Goal: Task Accomplishment & Management: Manage account settings

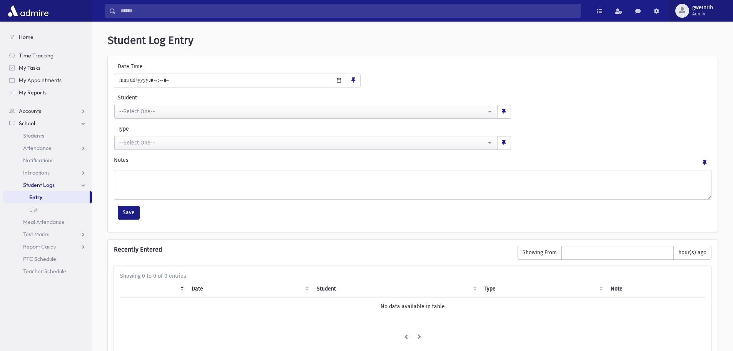
click at [706, 13] on span "Admin" at bounding box center [702, 14] width 21 height 6
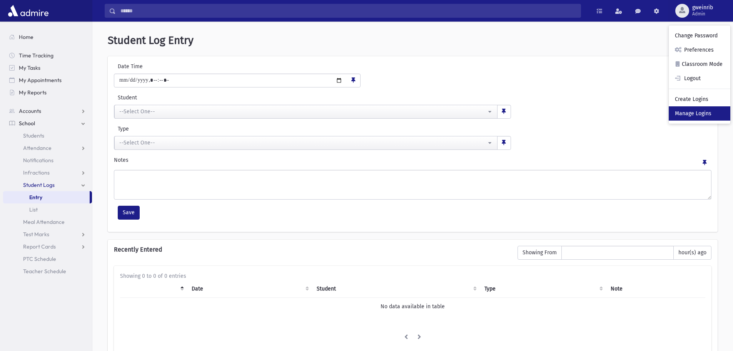
click at [695, 117] on link "Manage Logins" at bounding box center [700, 113] width 62 height 14
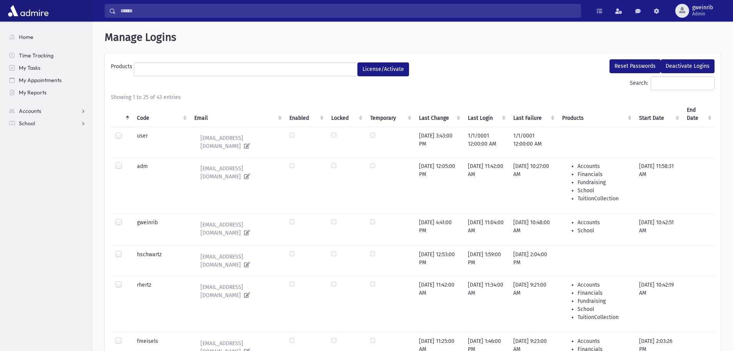
select select
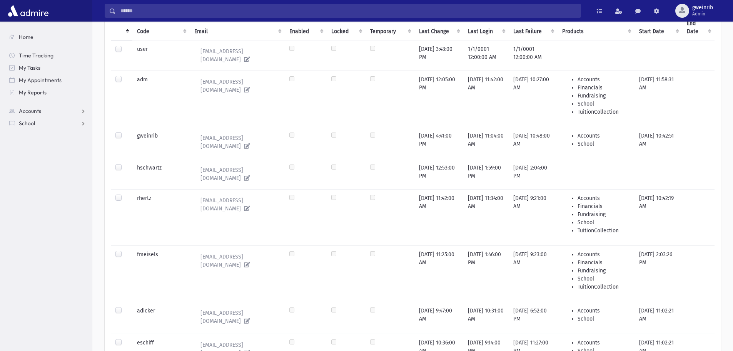
scroll to position [100, 0]
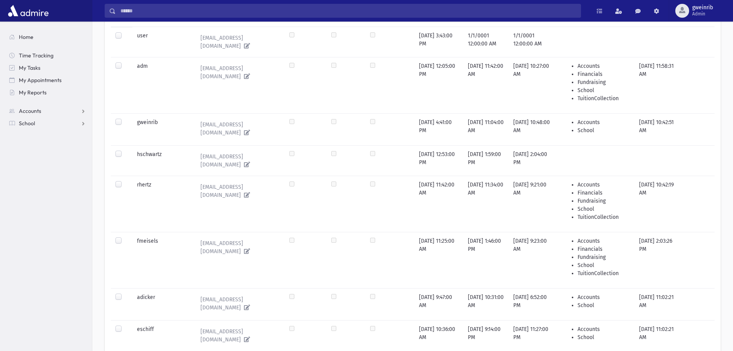
click at [125, 150] on label at bounding box center [125, 150] width 0 height 0
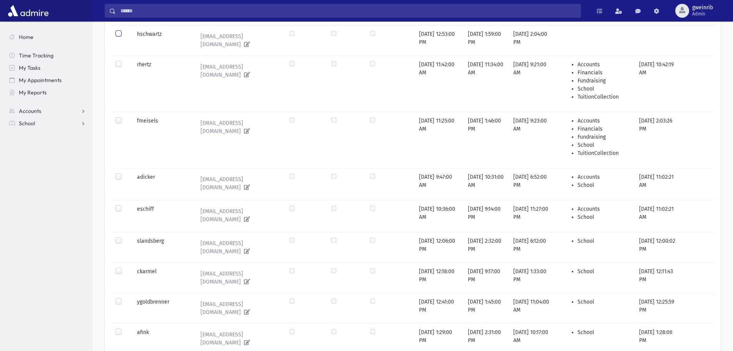
scroll to position [177, 0]
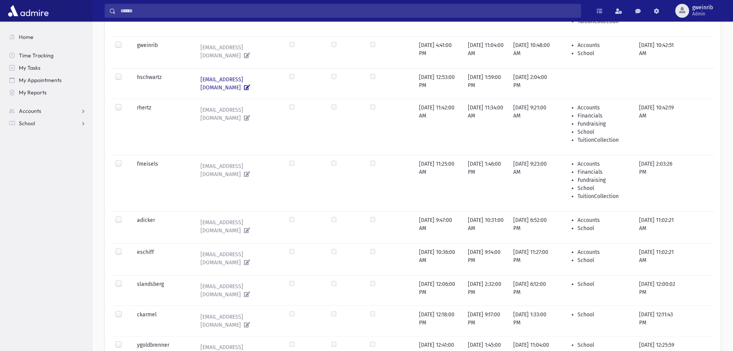
click at [250, 85] on icon at bounding box center [245, 87] width 9 height 5
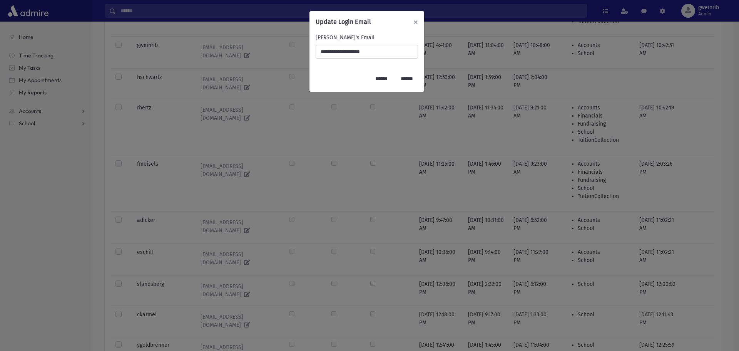
click at [418, 22] on button "×" at bounding box center [415, 22] width 17 height 22
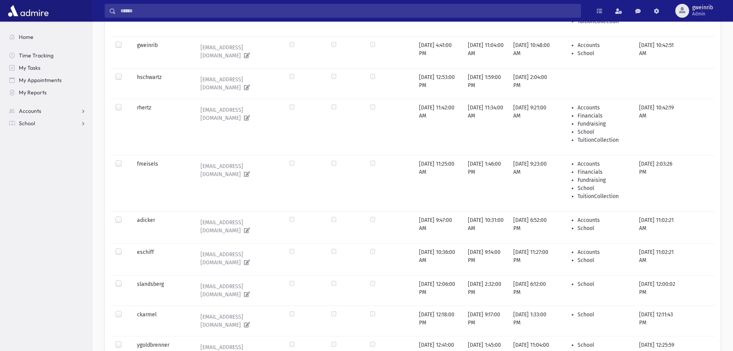
click at [125, 73] on label at bounding box center [125, 73] width 0 height 0
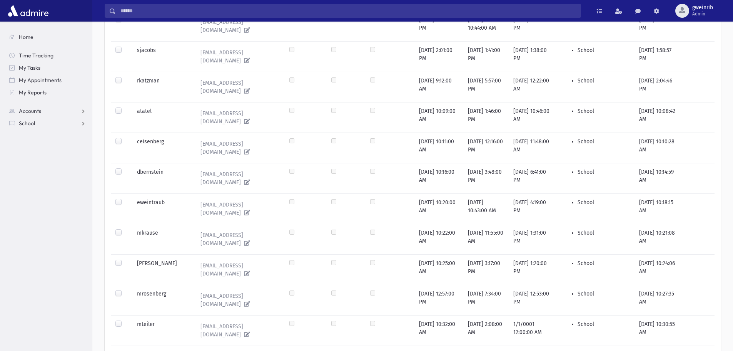
scroll to position [600, 0]
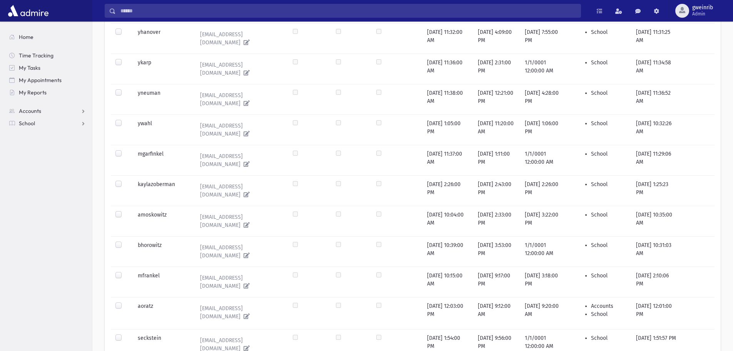
click at [125, 302] on label at bounding box center [125, 302] width 0 height 0
click at [225, 302] on link "aoratz@ohryehuda.org" at bounding box center [238, 312] width 89 height 21
type input "**********"
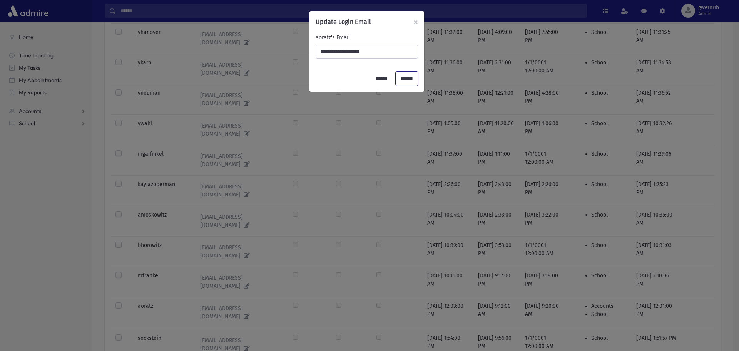
click at [404, 77] on input "******" at bounding box center [407, 79] width 22 height 14
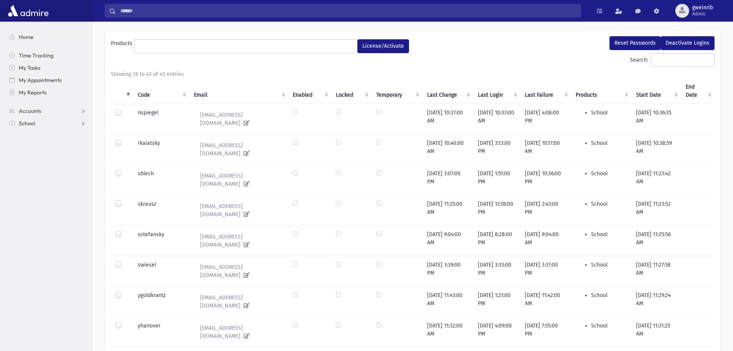
scroll to position [0, 0]
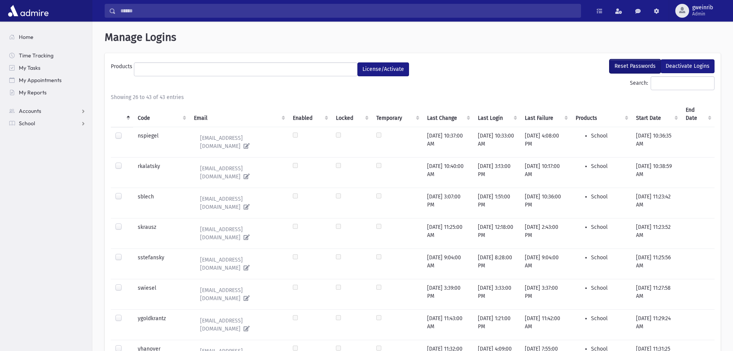
click at [630, 66] on button "Reset Passwords" at bounding box center [635, 66] width 51 height 14
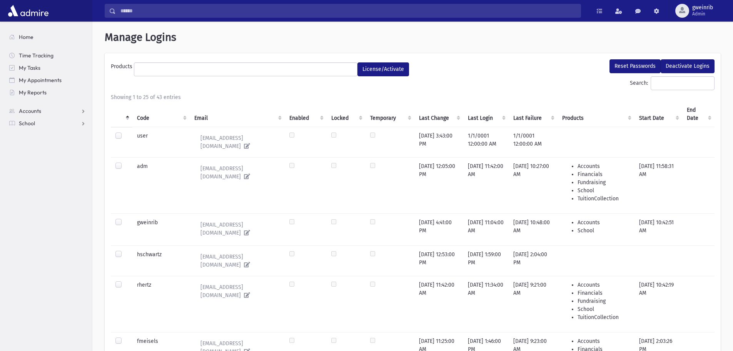
select select
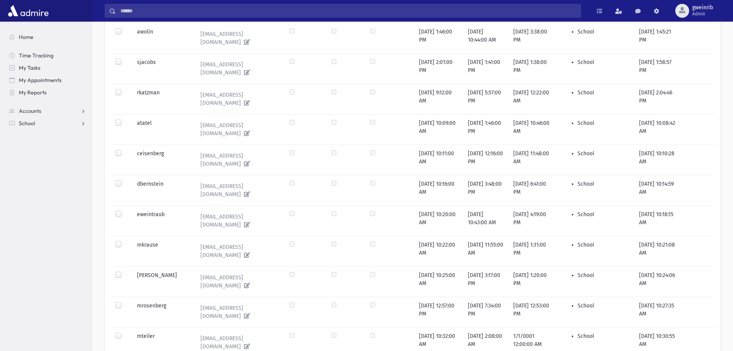
scroll to position [600, 0]
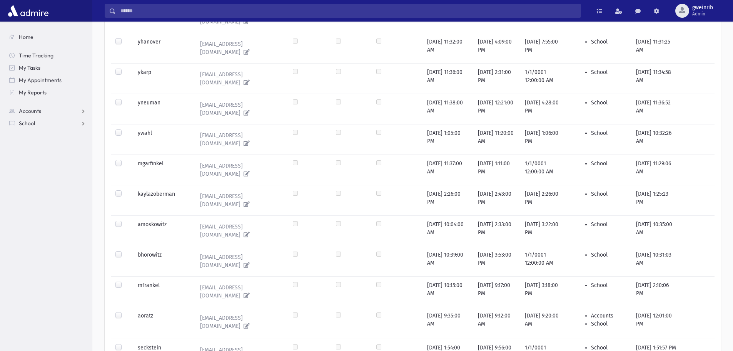
scroll to position [316, 0]
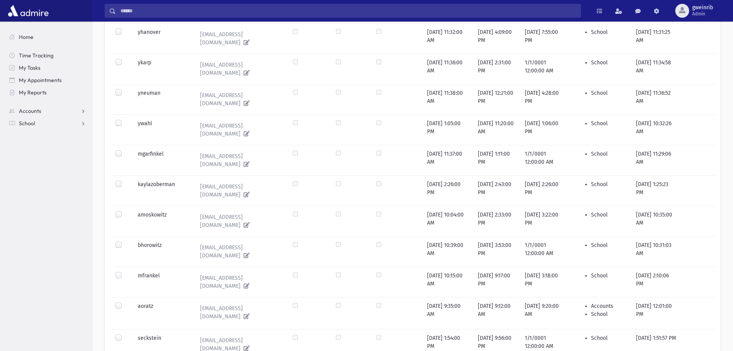
click at [125, 302] on label at bounding box center [125, 302] width 0 height 0
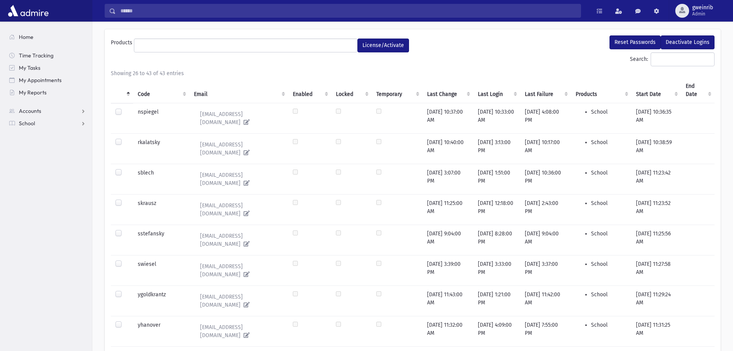
scroll to position [0, 0]
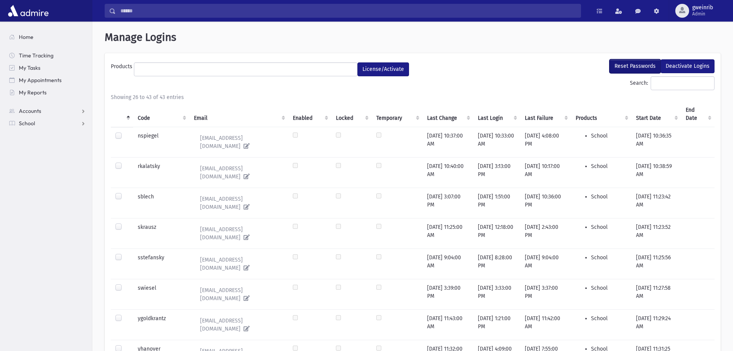
click at [624, 65] on button "Reset Passwords" at bounding box center [635, 66] width 51 height 14
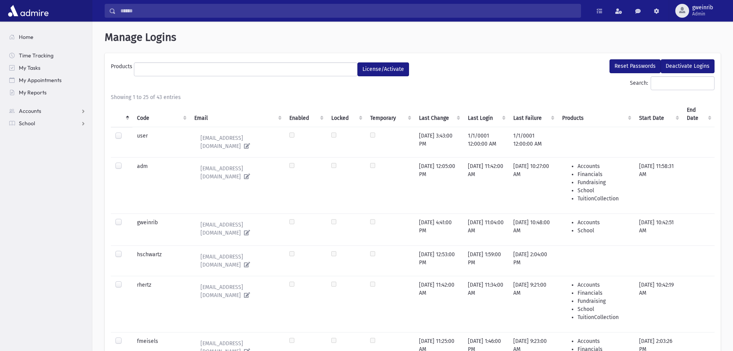
select select
